Goal: Navigation & Orientation: Find specific page/section

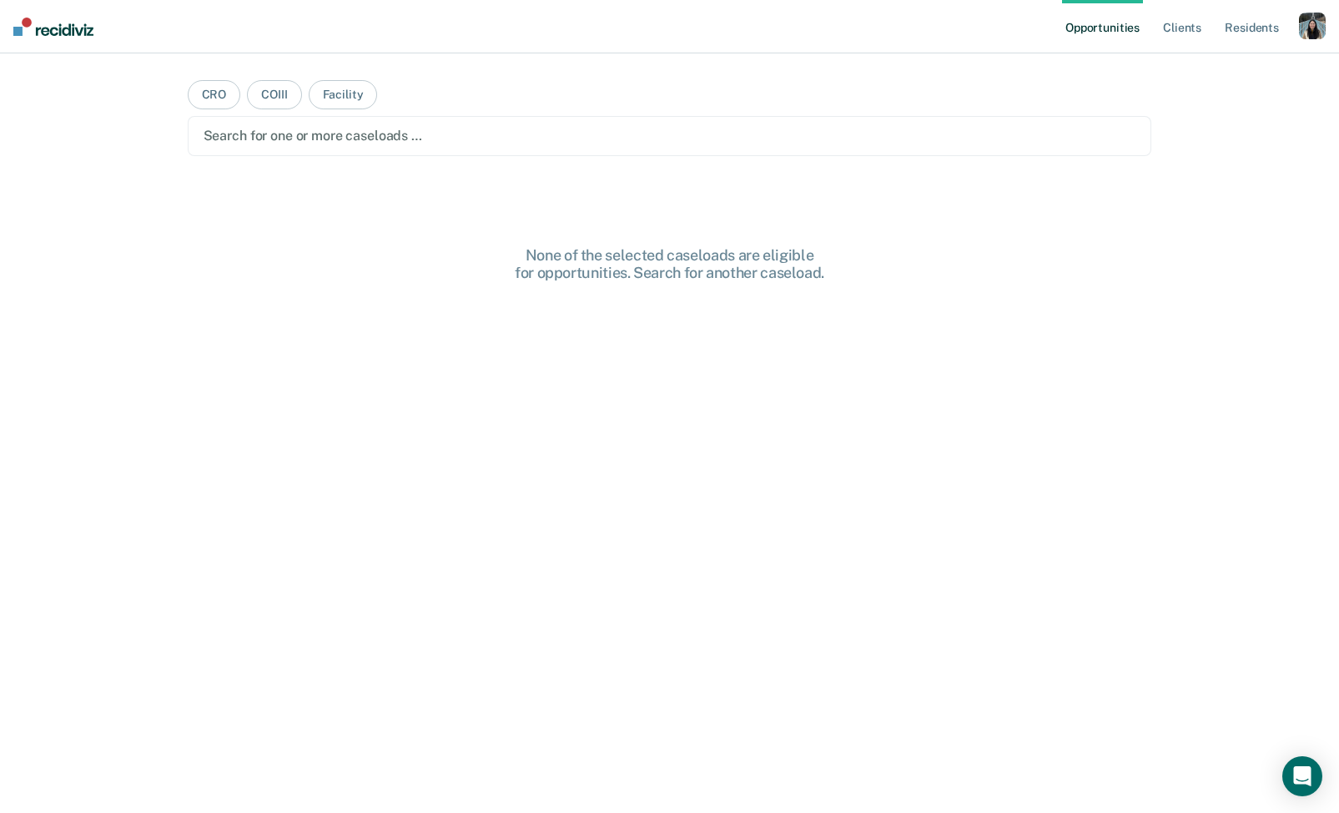
click at [1307, 28] on div "button" at bounding box center [1312, 26] width 27 height 27
click at [1218, 64] on link "Profile" at bounding box center [1245, 68] width 134 height 14
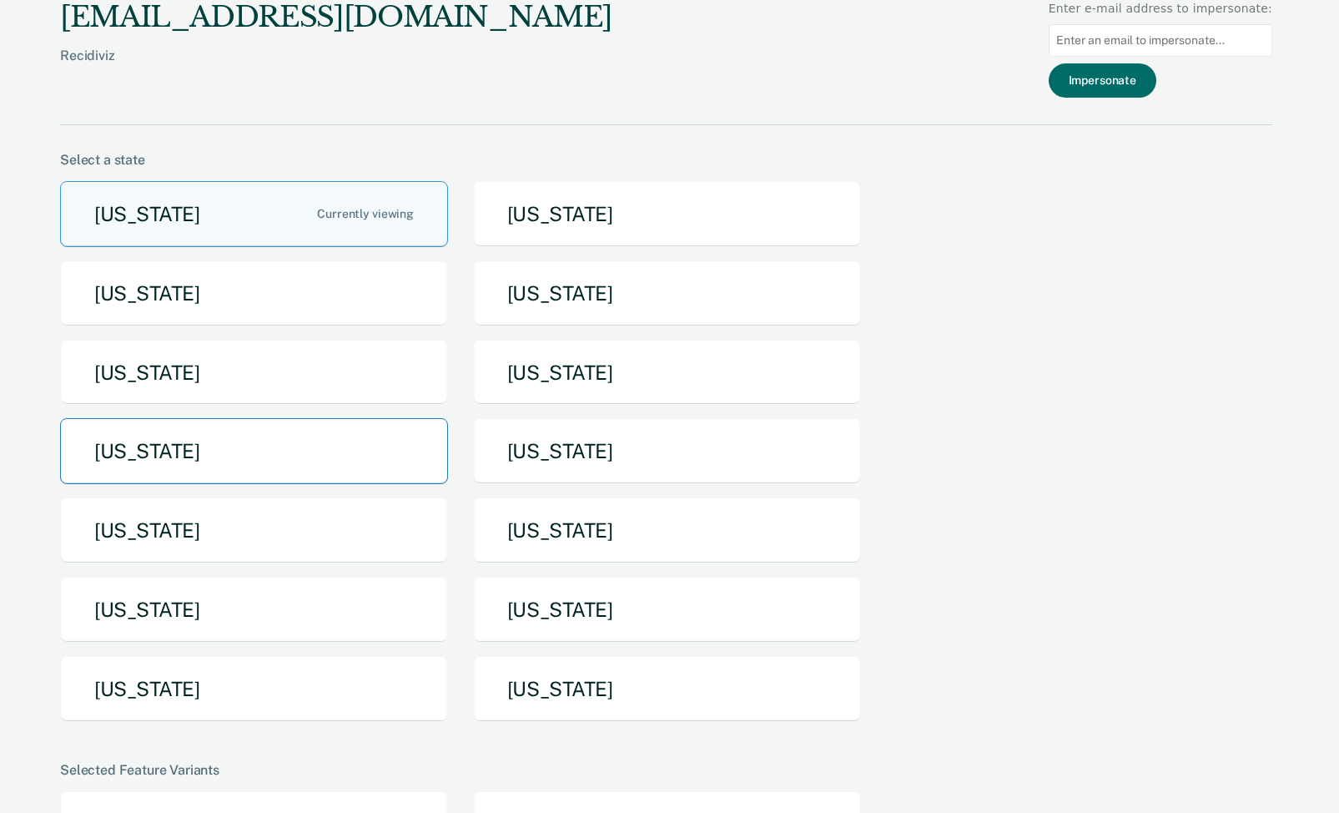
click at [298, 448] on button "[US_STATE]" at bounding box center [254, 451] width 388 height 66
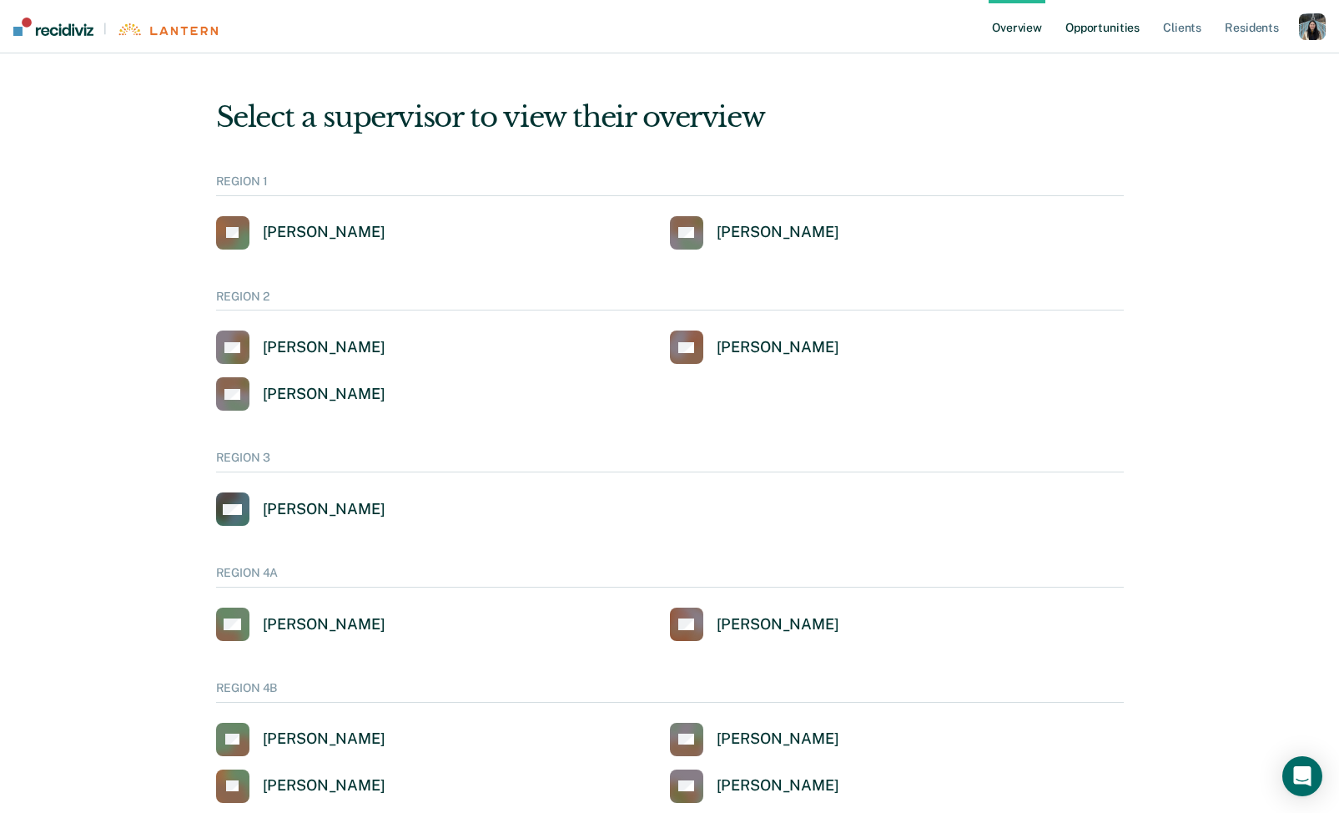
click at [1093, 37] on link "Opportunities" at bounding box center [1102, 26] width 81 height 53
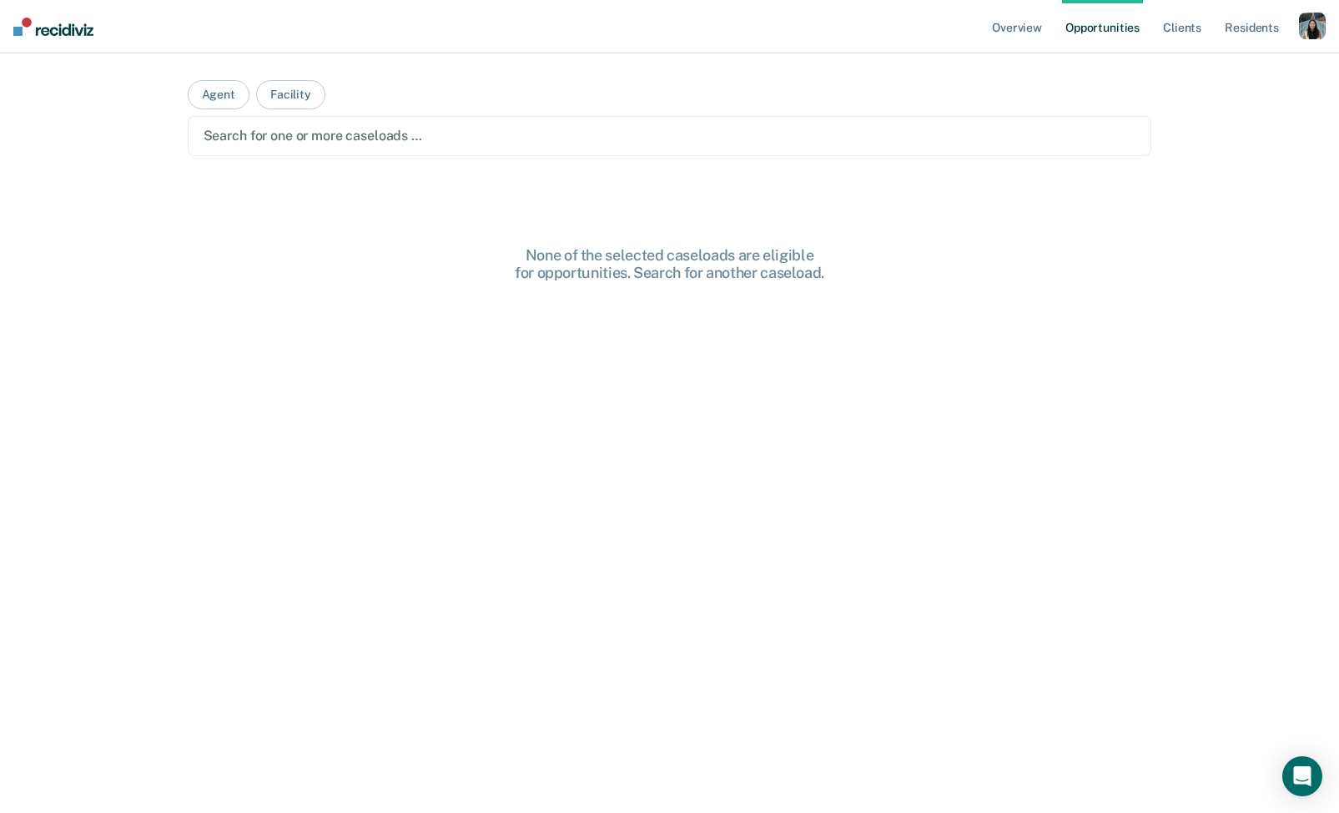
click at [967, 126] on div at bounding box center [670, 135] width 933 height 19
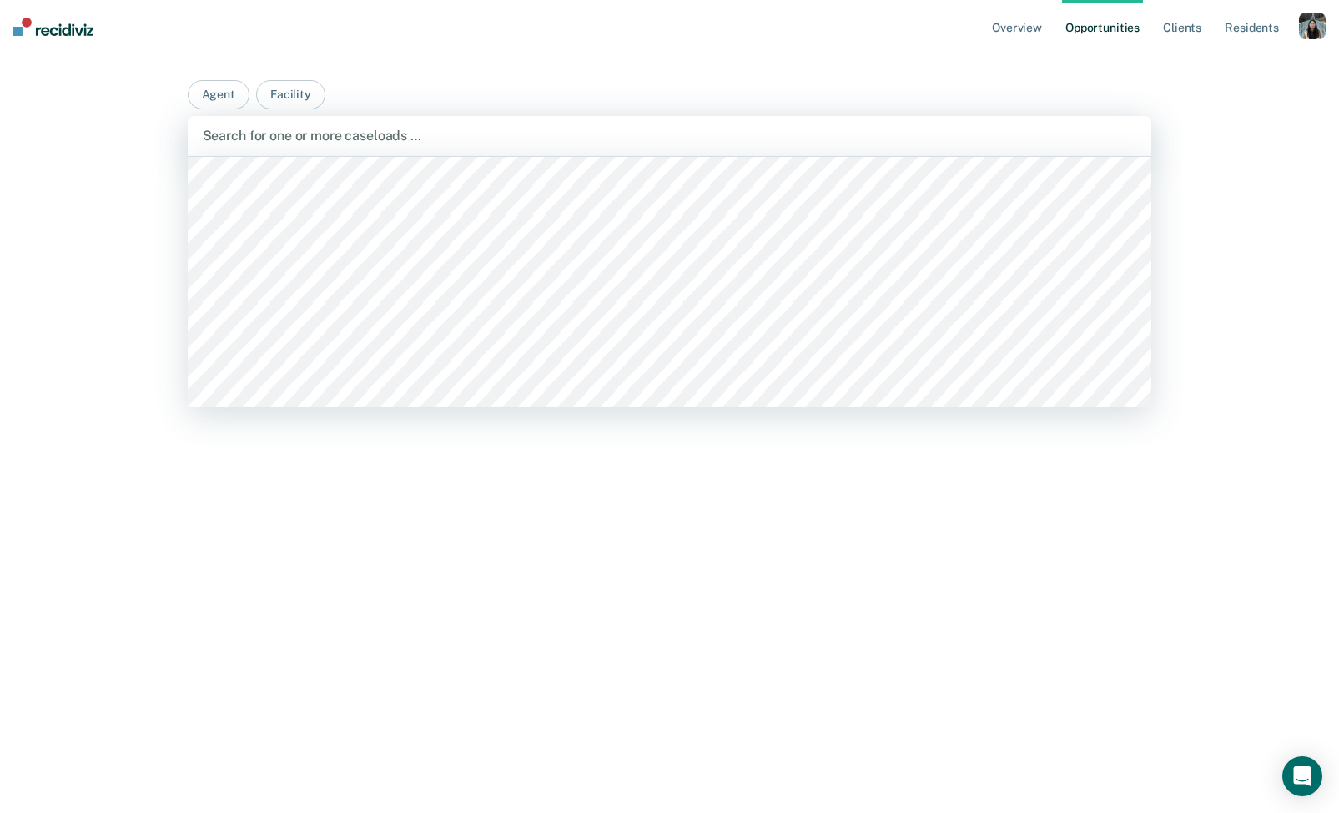
scroll to position [1374, 0]
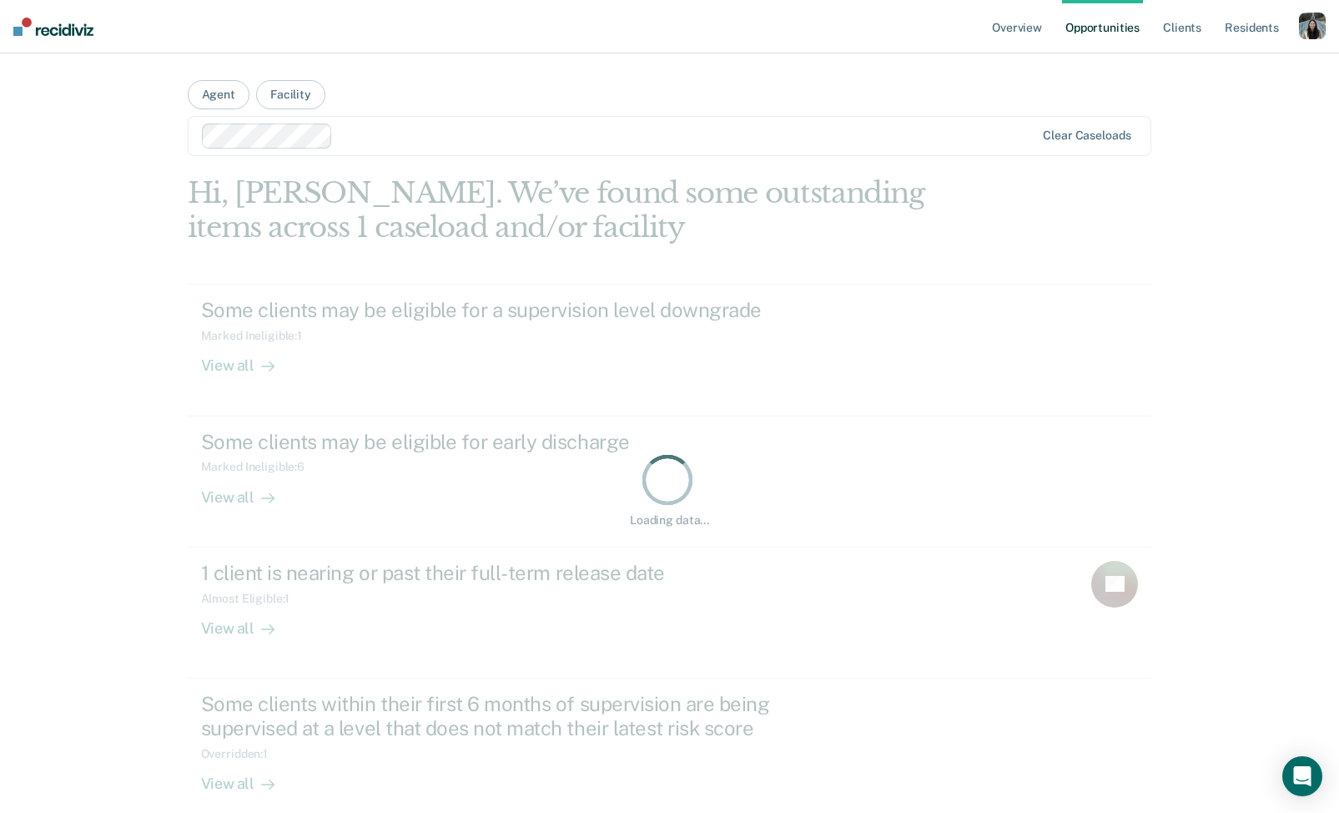
click at [1317, 28] on div "button" at bounding box center [1312, 26] width 27 height 27
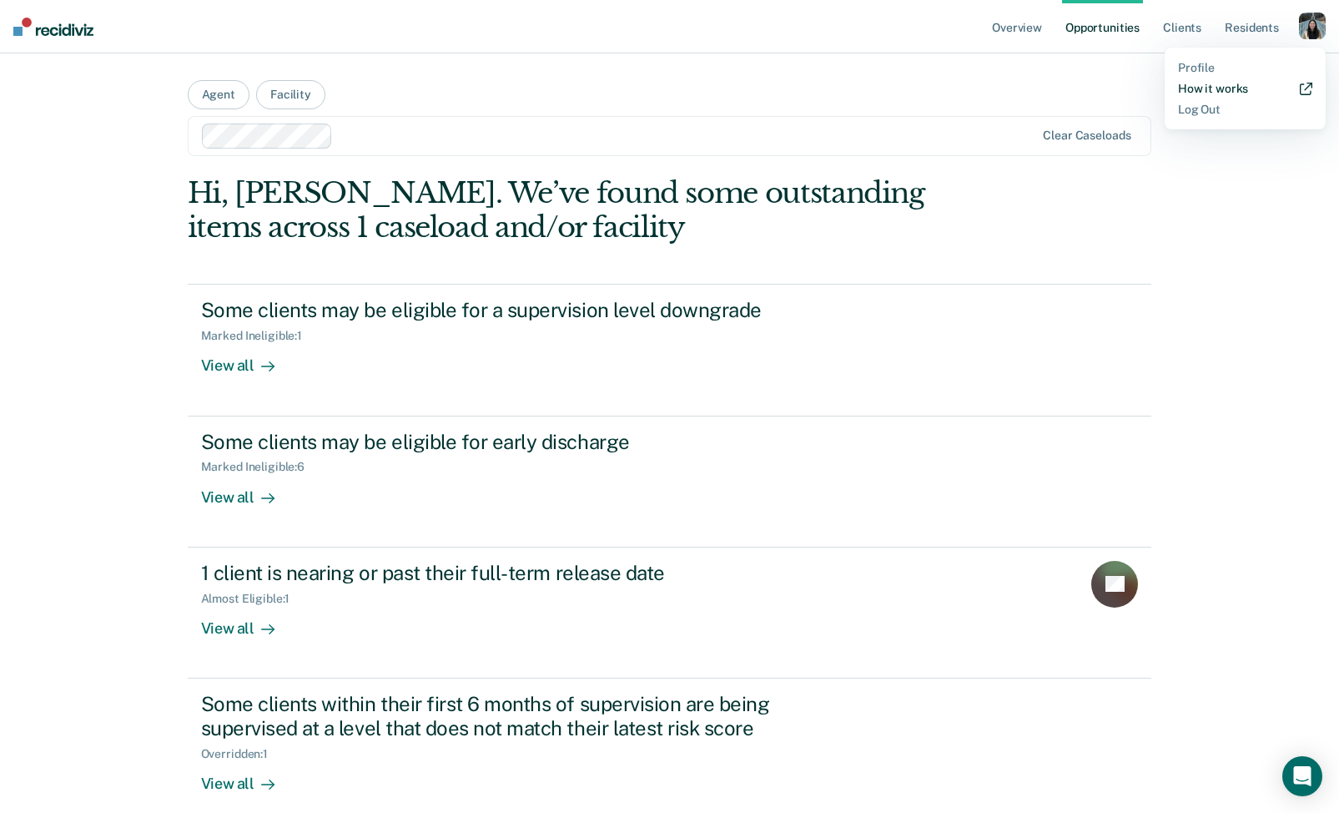
click at [1214, 86] on link "How it works" at bounding box center [1245, 89] width 134 height 14
